Goal: Find specific page/section: Find specific page/section

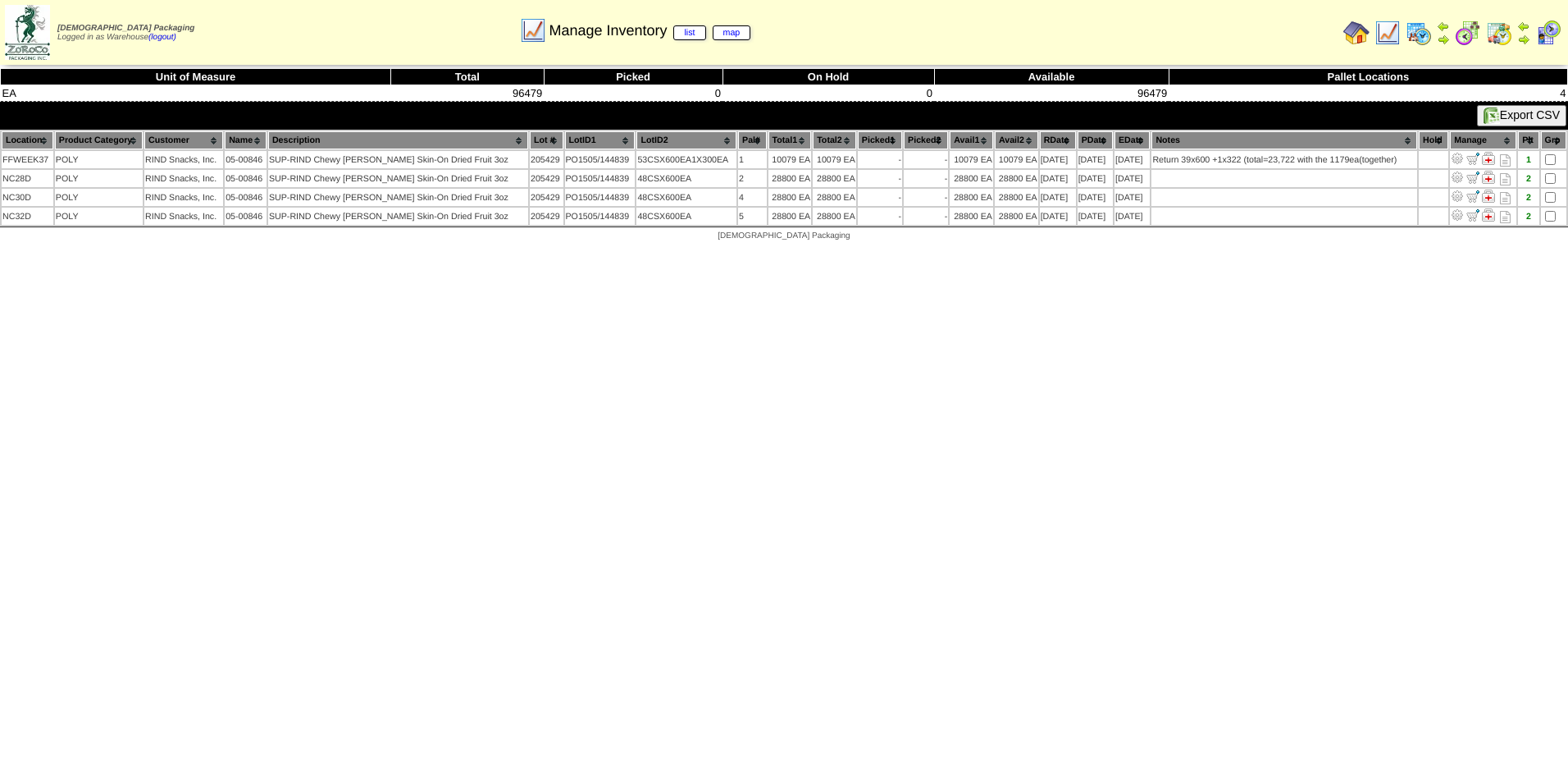
click at [1389, 38] on img at bounding box center [1388, 33] width 27 height 27
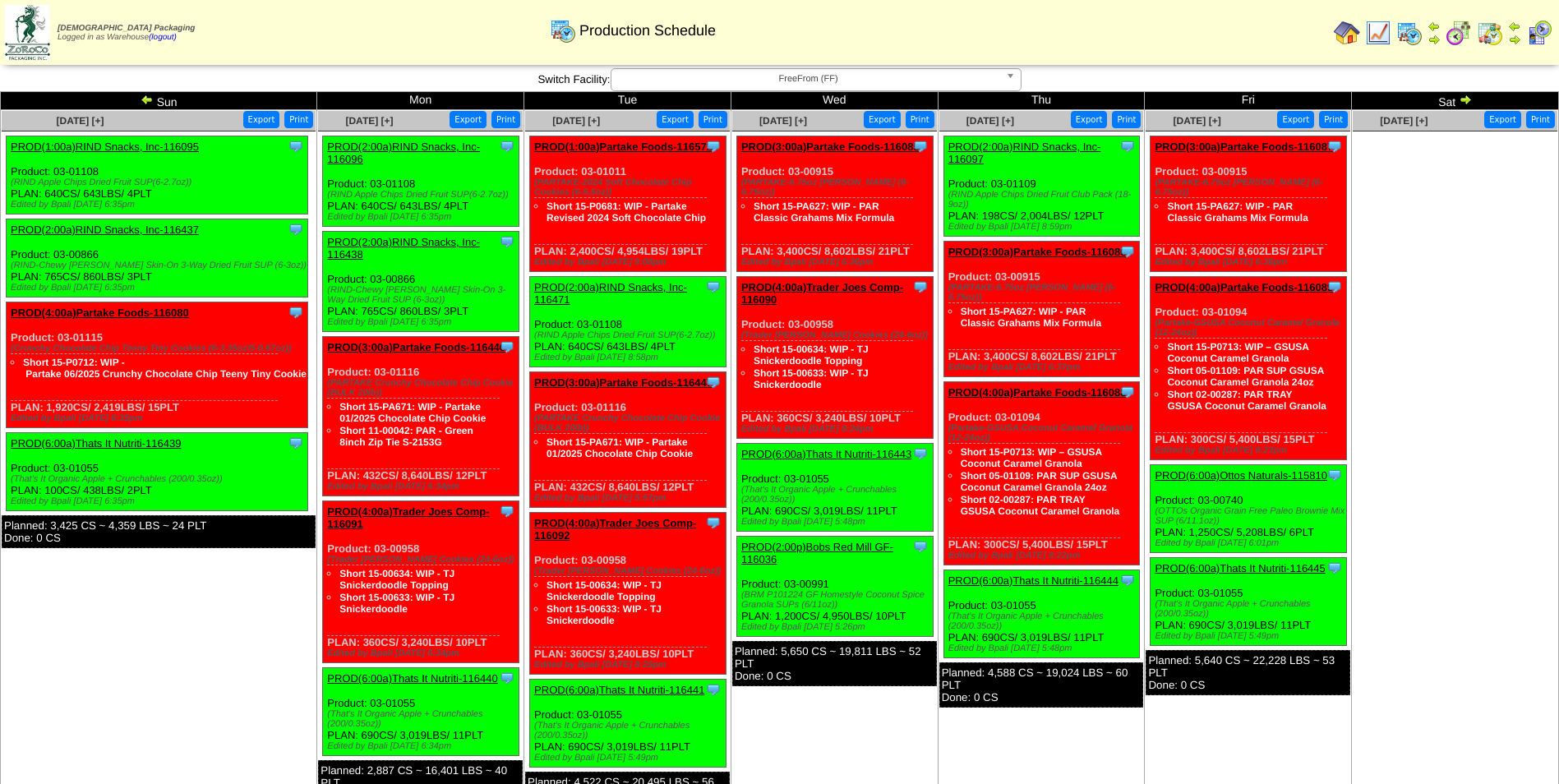
click at [770, 67] on div "Zoroco Packaging Logged in as Warehouse (logout) Print All" at bounding box center [780, 36] width 1559 height 71
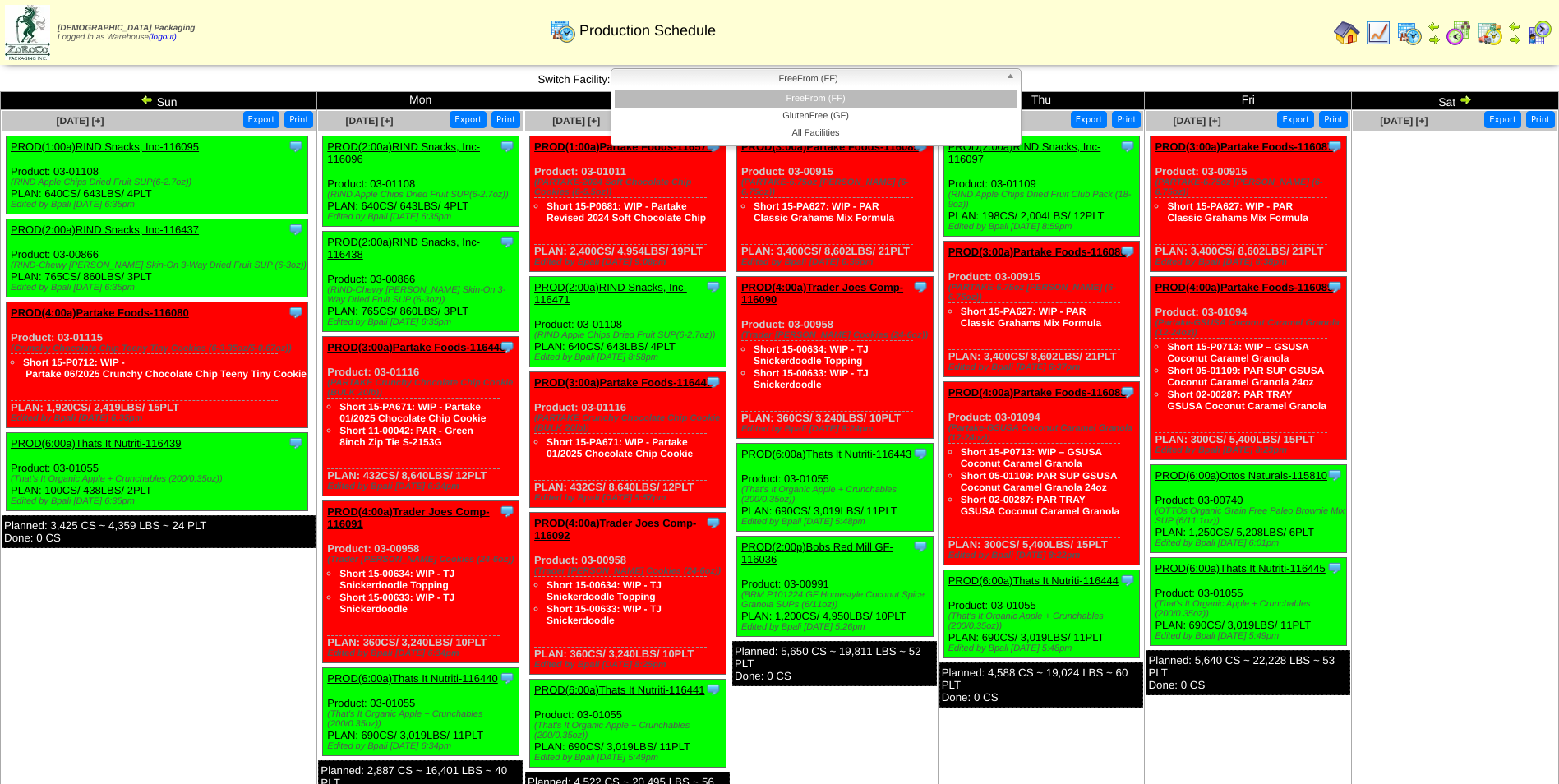
click at [766, 79] on span "FreeFrom (FF)" at bounding box center [808, 79] width 381 height 20
click at [1489, 35] on img at bounding box center [1490, 33] width 27 height 27
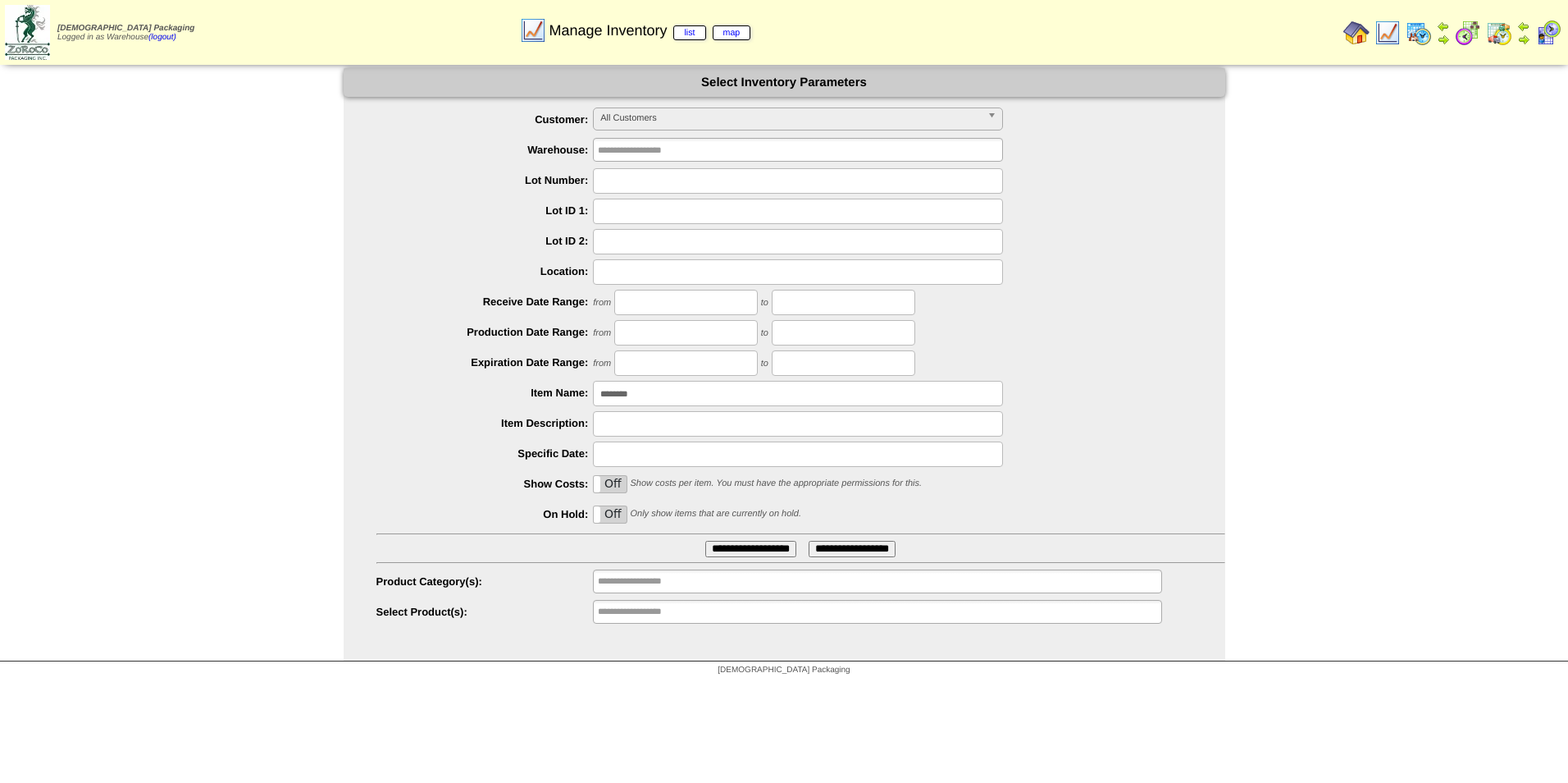
drag, startPoint x: 684, startPoint y: 404, endPoint x: 377, endPoint y: 430, distance: 308.1
click at [377, 430] on ul "**********" at bounding box center [784, 366] width 882 height 518
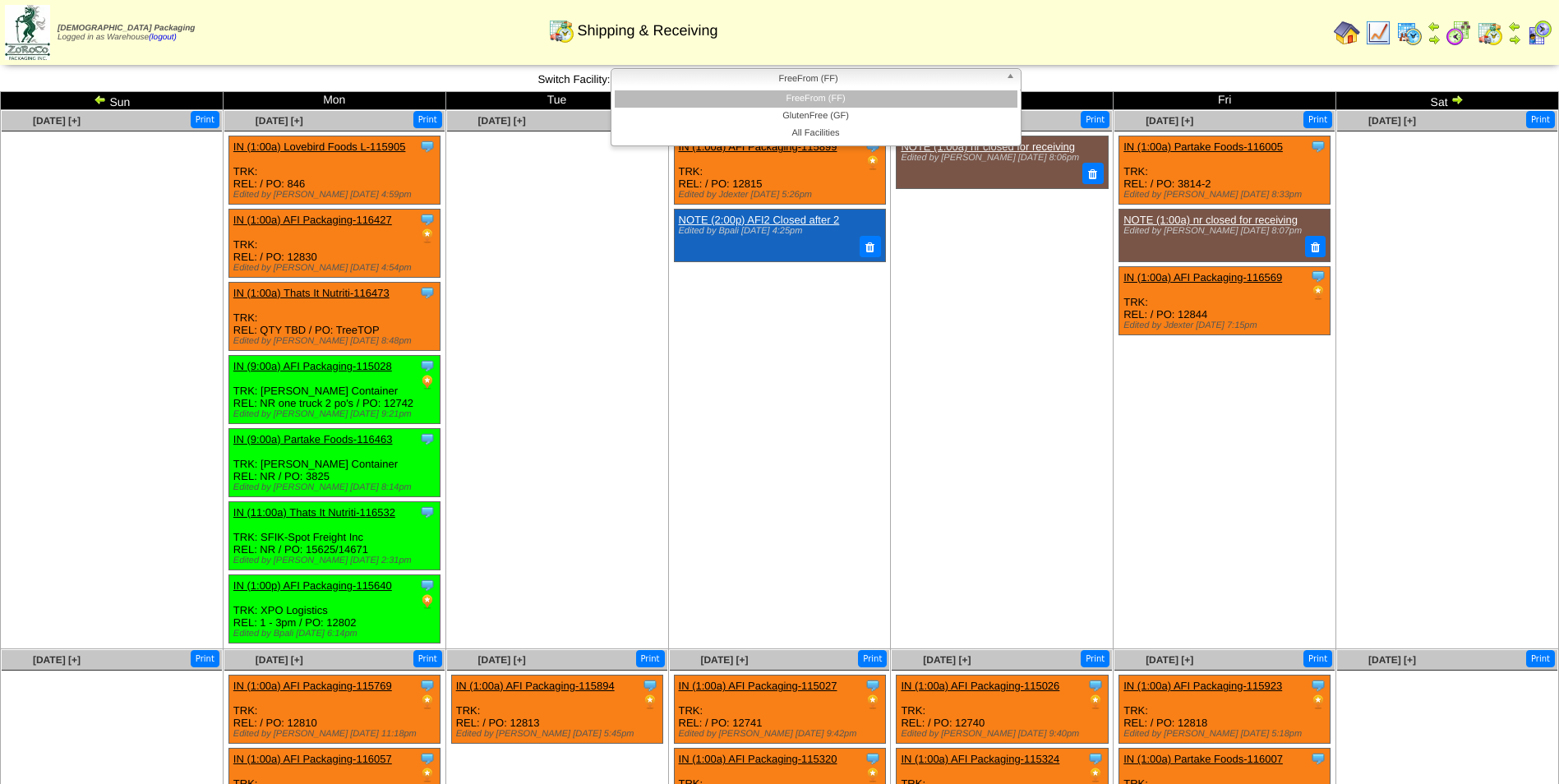
click at [693, 82] on span "FreeFrom (FF)" at bounding box center [808, 79] width 381 height 20
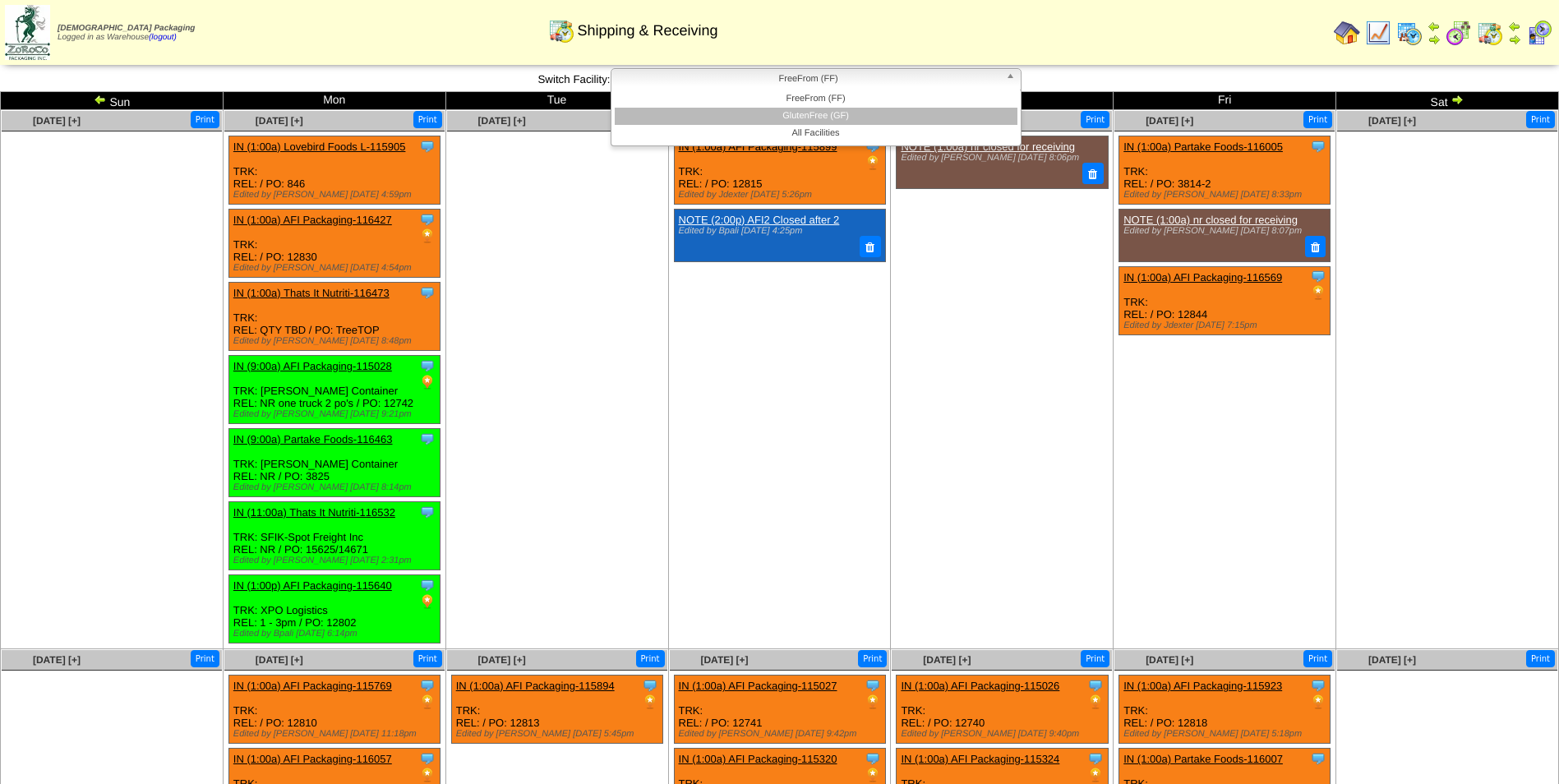
click at [692, 117] on li "GlutenFree (GF)" at bounding box center [816, 116] width 403 height 17
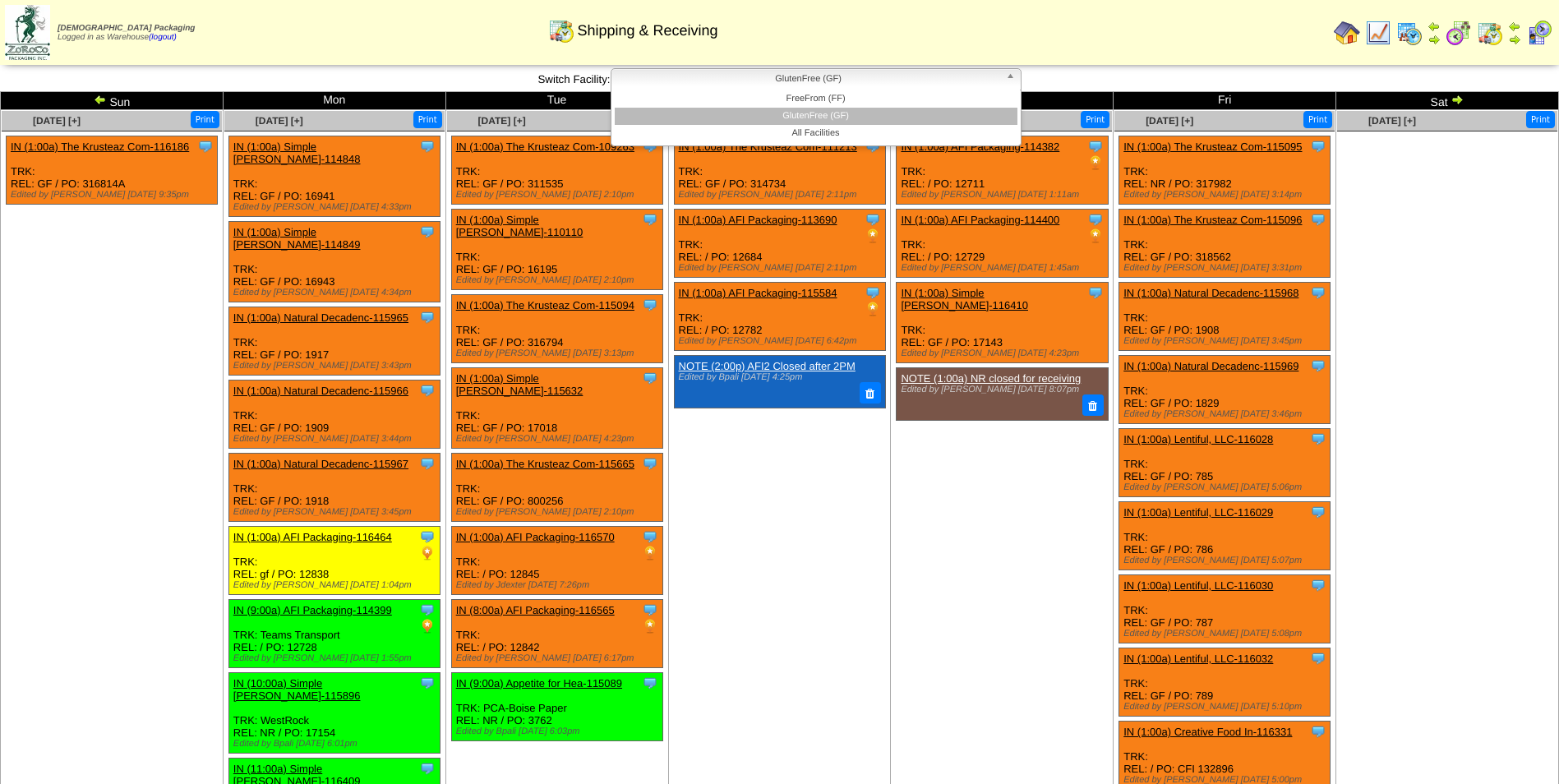
click at [714, 75] on span "GlutenFree (GF)" at bounding box center [808, 79] width 381 height 20
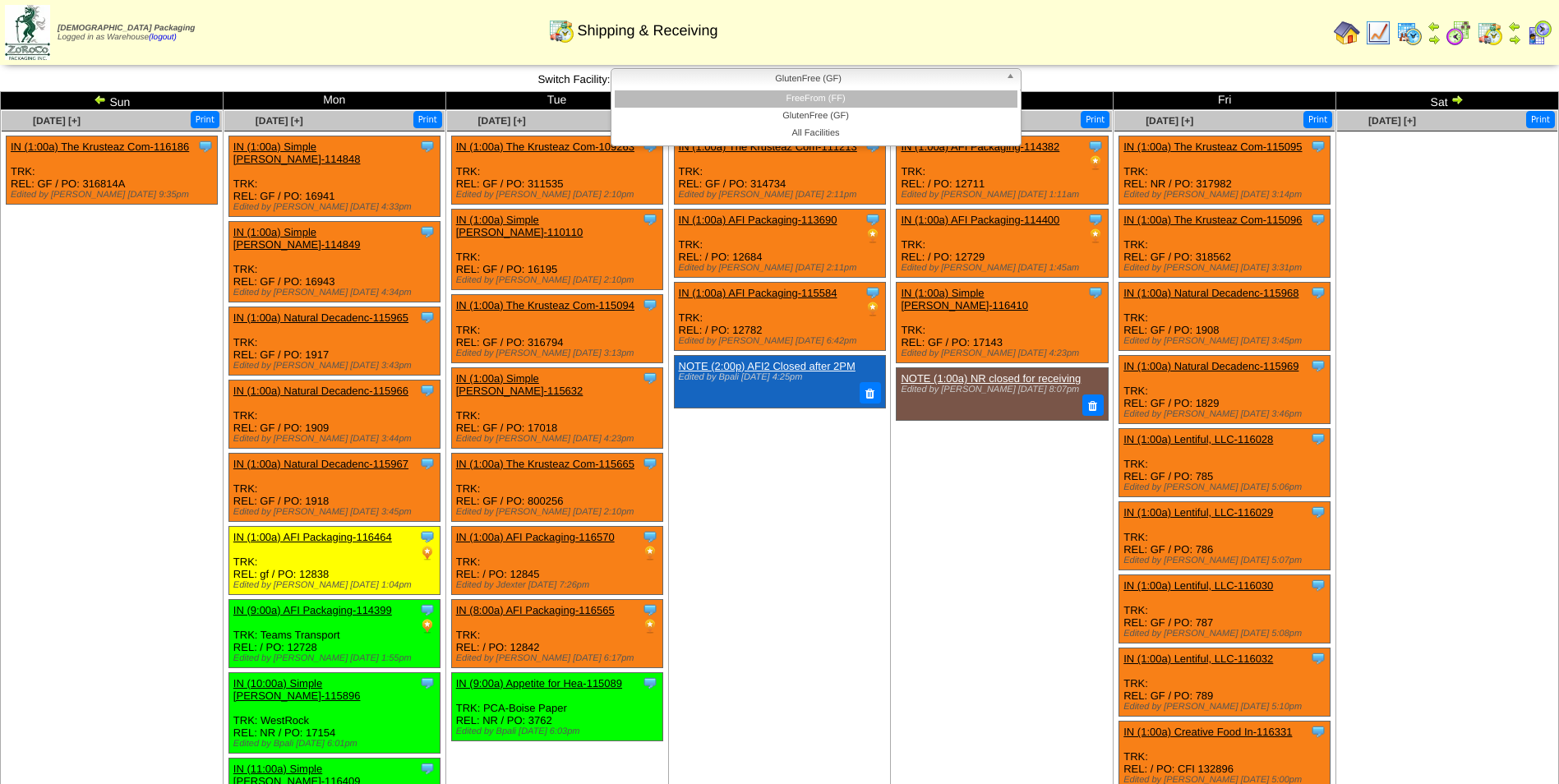
click at [707, 93] on li "FreeFrom (FF)" at bounding box center [816, 98] width 403 height 17
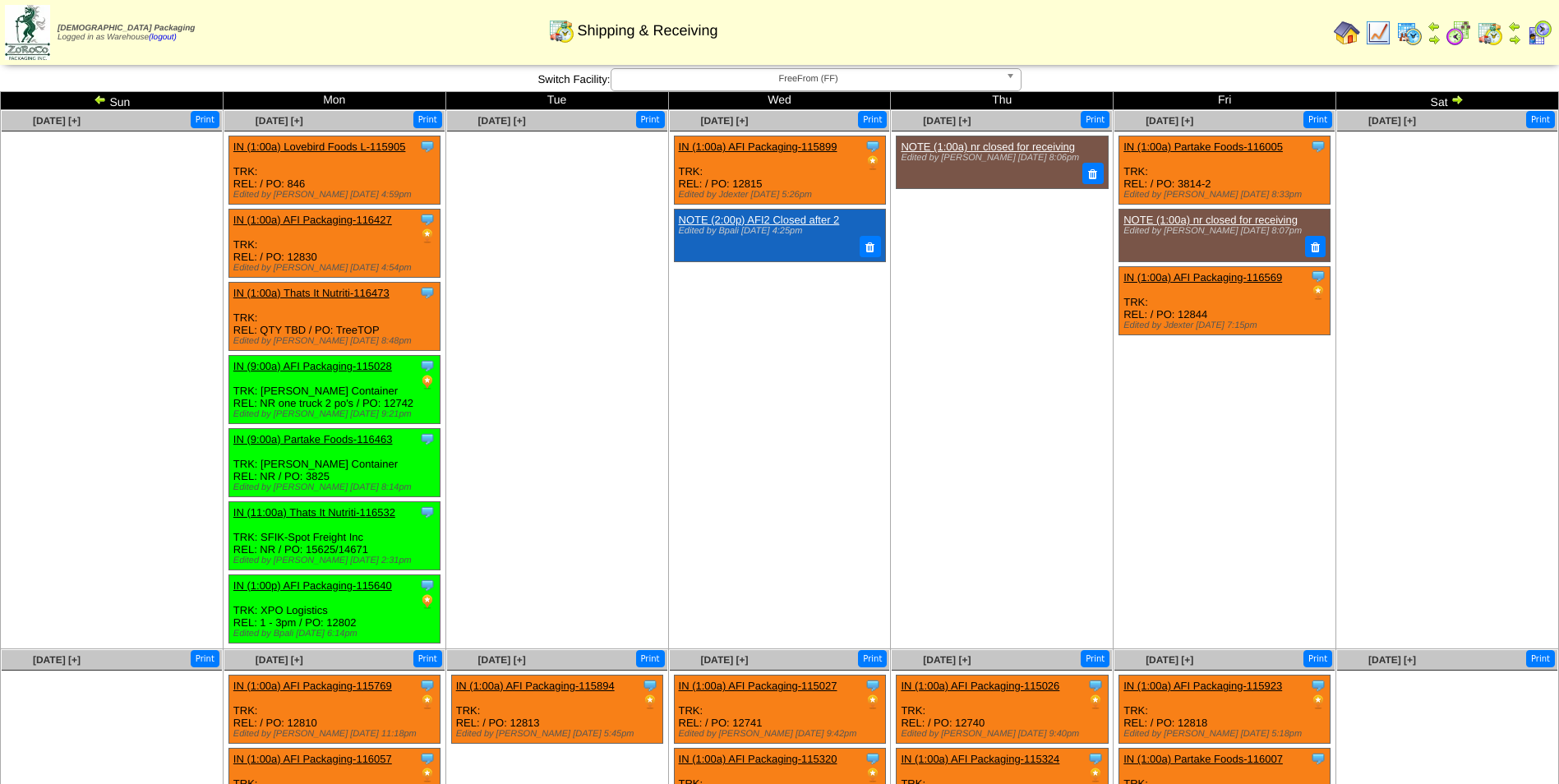
click at [1514, 36] on img at bounding box center [1514, 39] width 13 height 13
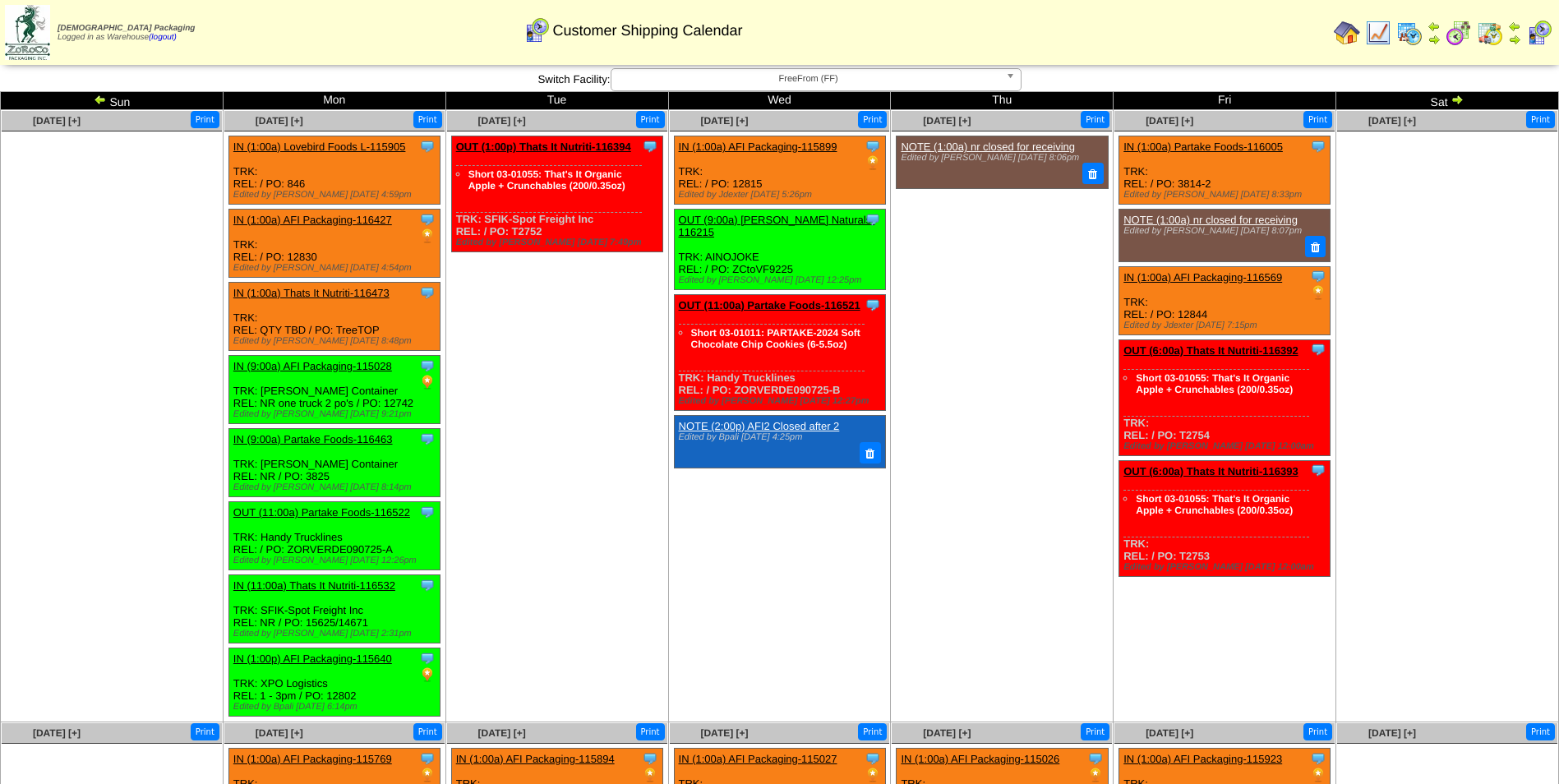
click at [669, 87] on span "FreeFrom (FF)" at bounding box center [808, 79] width 381 height 20
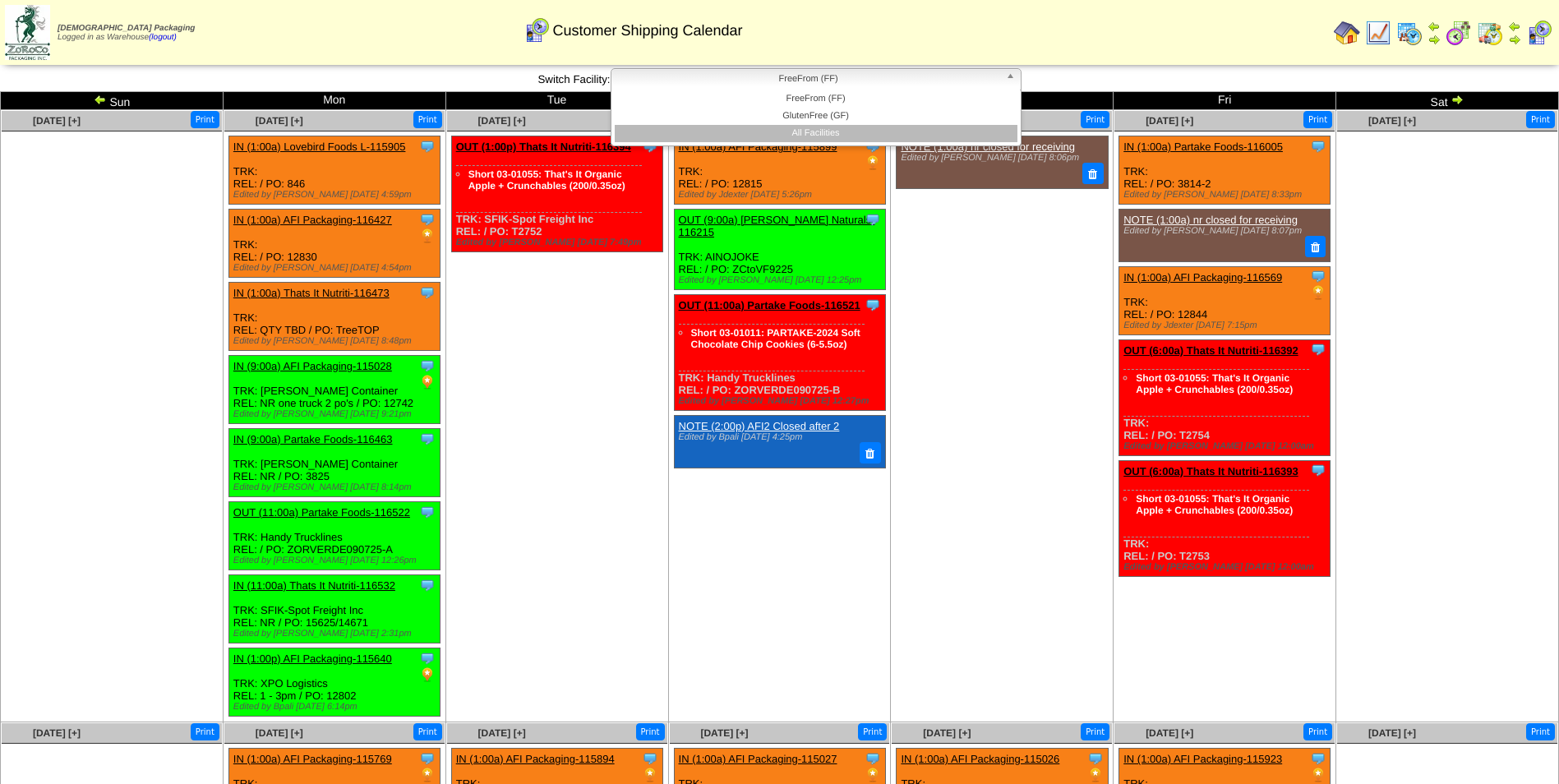
click at [688, 137] on li "All Facilities" at bounding box center [816, 133] width 403 height 17
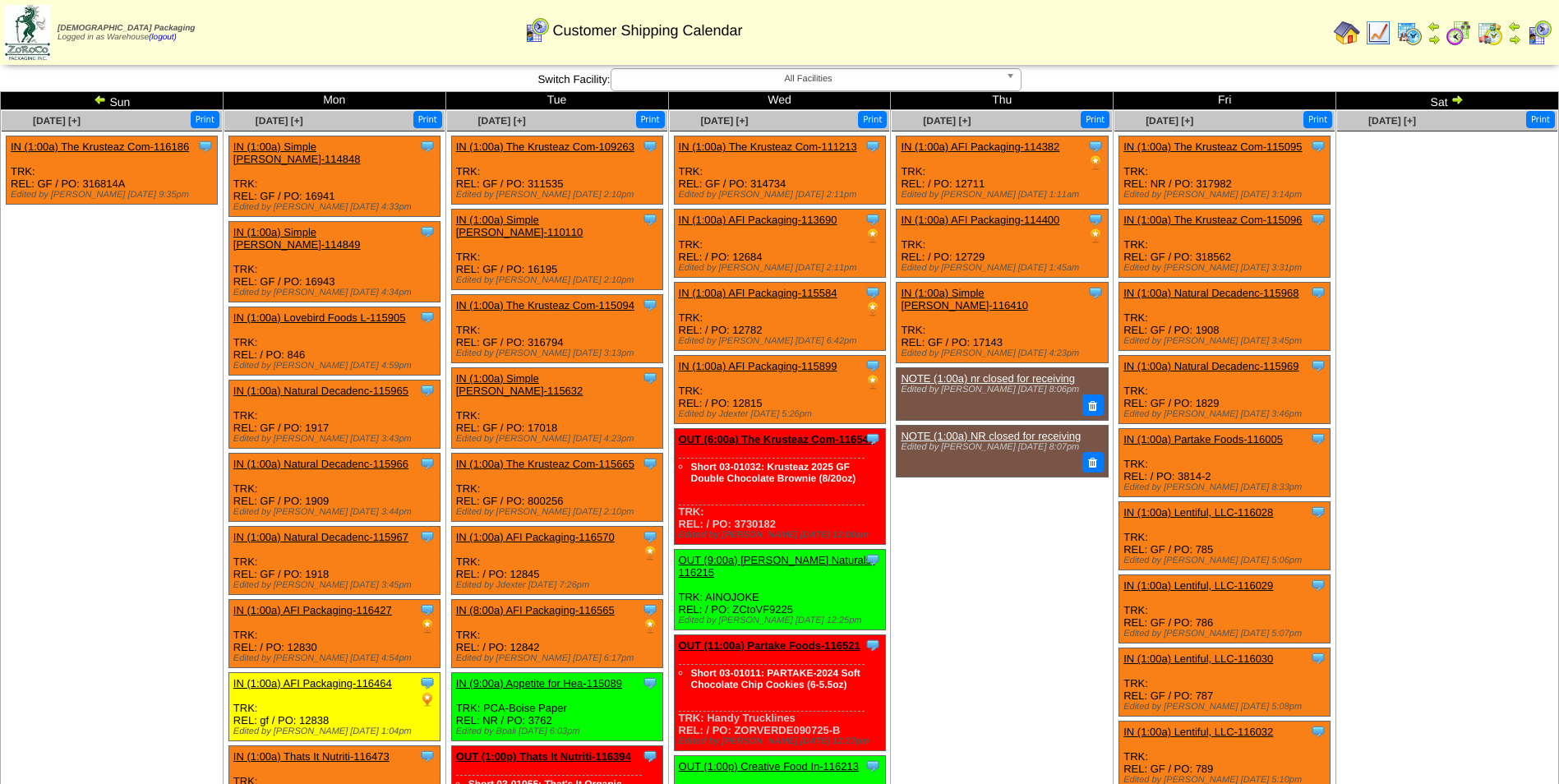
click at [1486, 36] on img at bounding box center [1490, 33] width 27 height 27
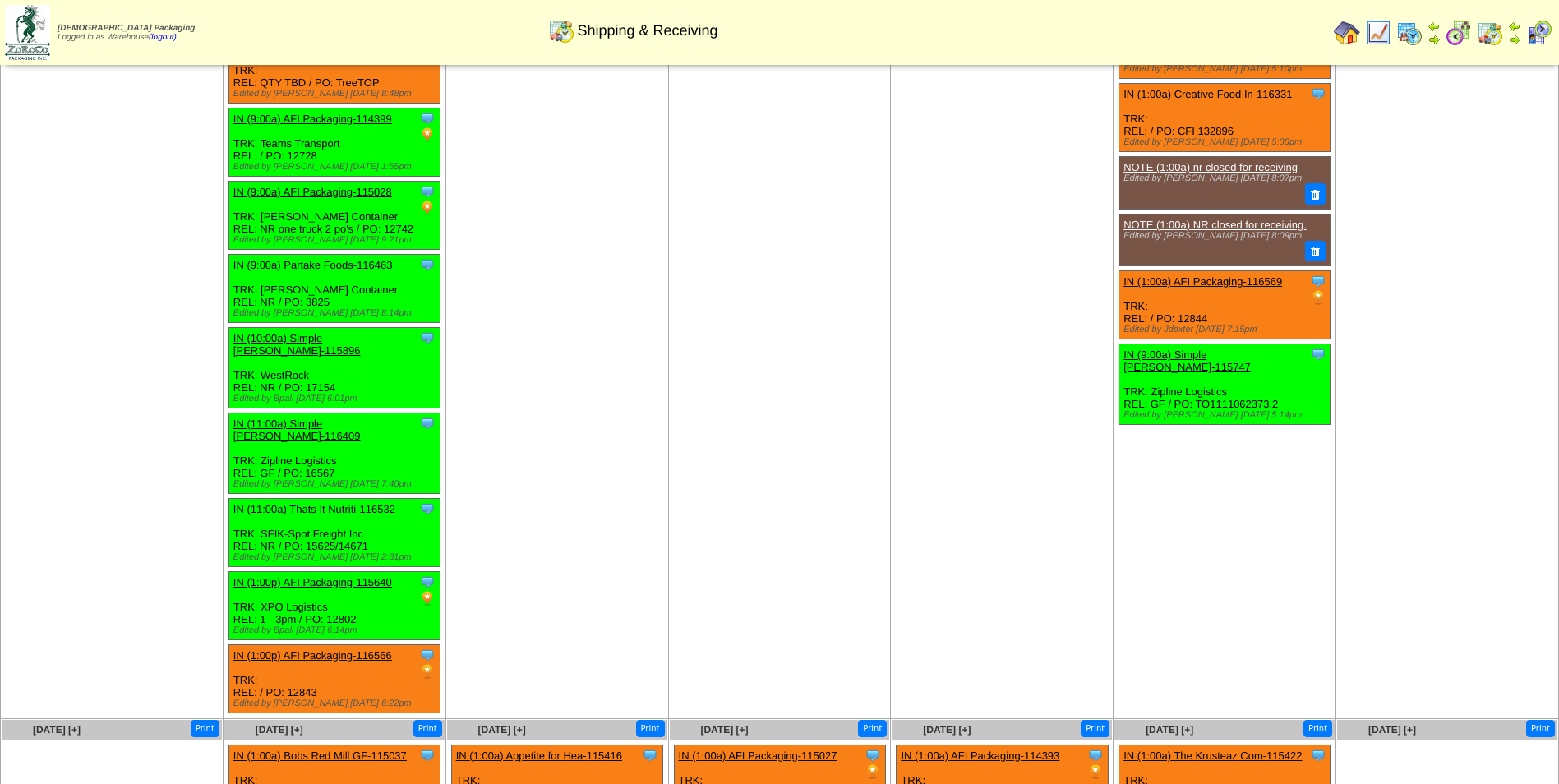
scroll to position [739, 0]
